Goal: Task Accomplishment & Management: Use online tool/utility

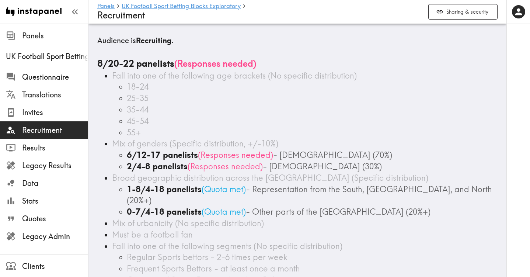
scroll to position [64, 0]
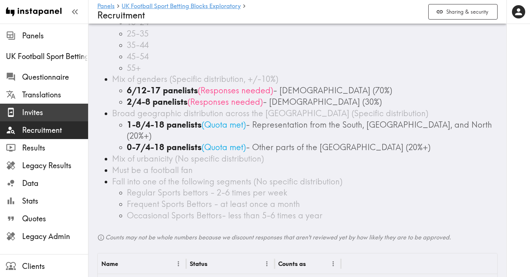
click at [57, 113] on span "Invites" at bounding box center [55, 112] width 66 height 10
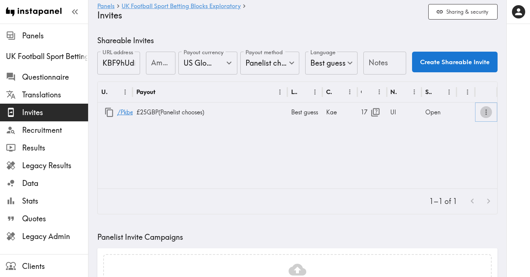
click at [487, 113] on icon "more" at bounding box center [486, 112] width 8 height 8
click at [430, 114] on div "Open" at bounding box center [439, 111] width 35 height 19
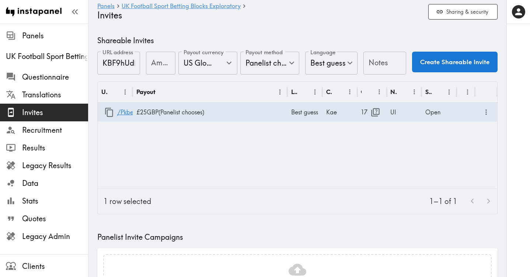
click at [339, 151] on div "URL Payout Language Creator Opens Notes Status /PkbeGbMum £25 GBP ( Panelist ch…" at bounding box center [297, 135] width 399 height 106
click at [124, 112] on link "/PkbeGbMum" at bounding box center [136, 112] width 38 height 19
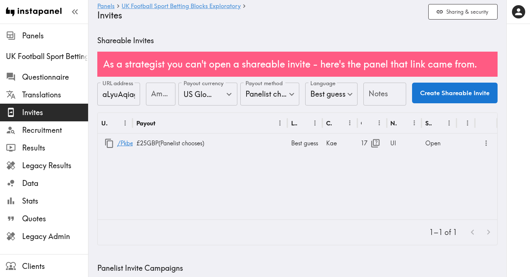
type input "US Global Equivalent - converted and cost-of-living adjusted"
type input "USD - US Dollar ([GEOGRAPHIC_DATA], [US_STATE], [GEOGRAPHIC_DATA], [GEOGRAPHIC_…"
